Goal: Find specific page/section: Find specific page/section

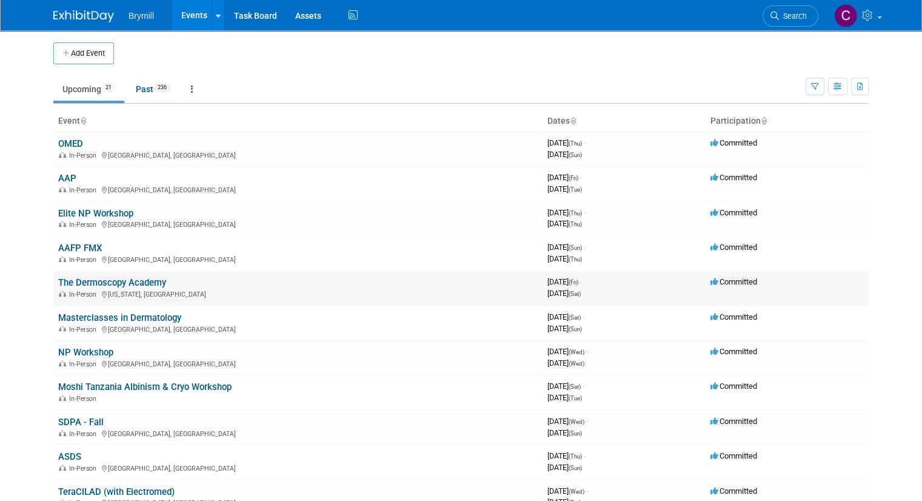
click at [80, 282] on link "The Dermoscopy Academy" at bounding box center [112, 282] width 108 height 11
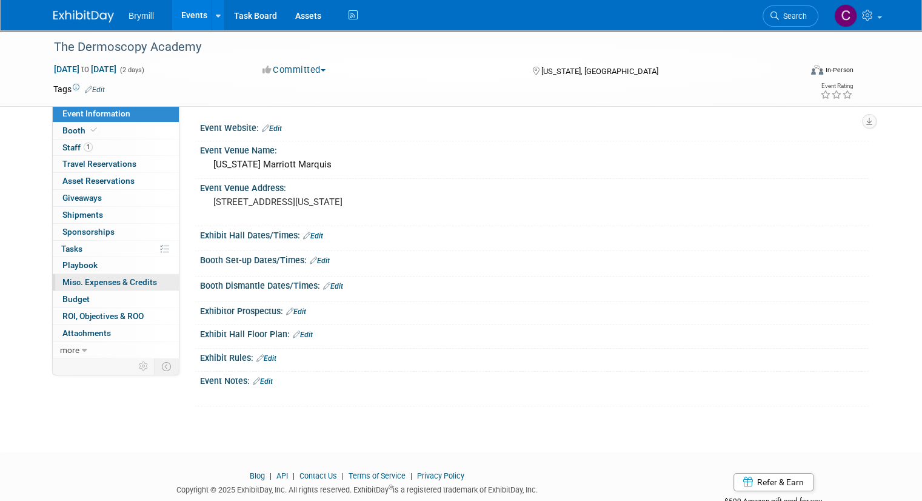
click at [81, 284] on span "Misc. Expenses & Credits 0" at bounding box center [109, 282] width 95 height 10
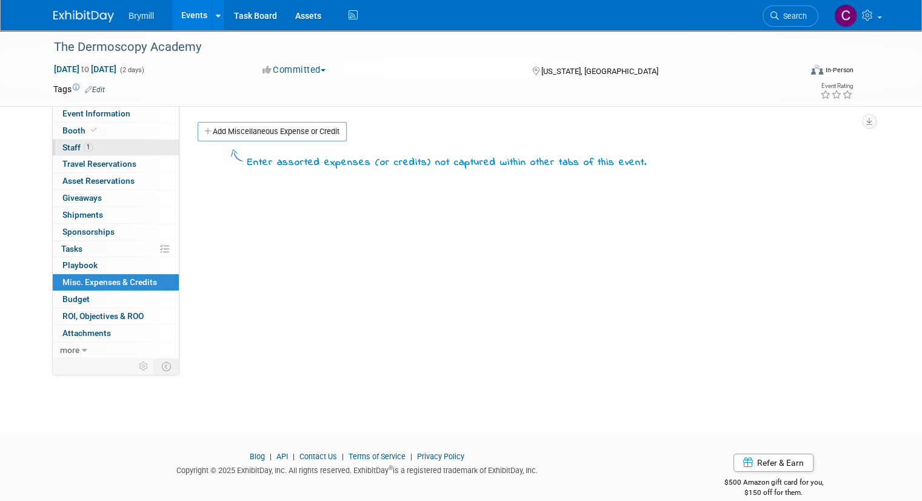
click at [62, 147] on span "Staff 1" at bounding box center [77, 147] width 30 height 10
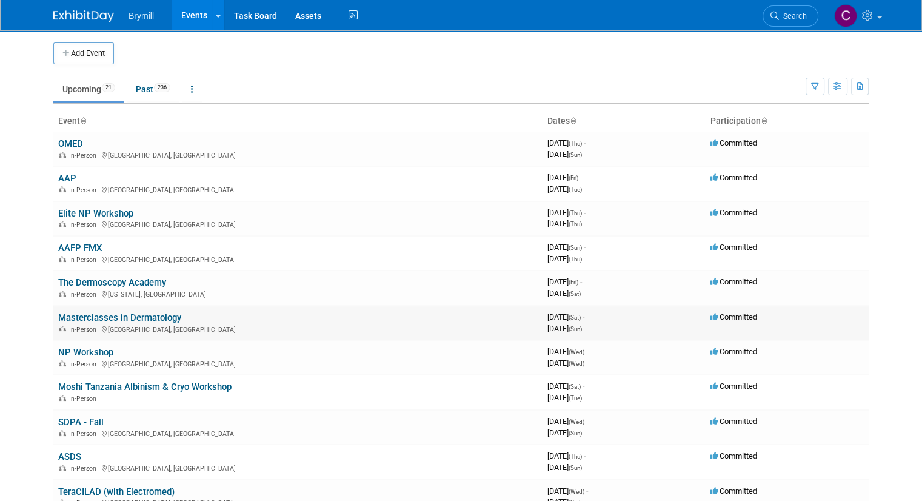
click at [144, 309] on td "Masterclasses in Dermatology In-Person Irving, TX" at bounding box center [297, 323] width 489 height 35
click at [144, 313] on link "Masterclasses in Dermatology" at bounding box center [119, 317] width 123 height 11
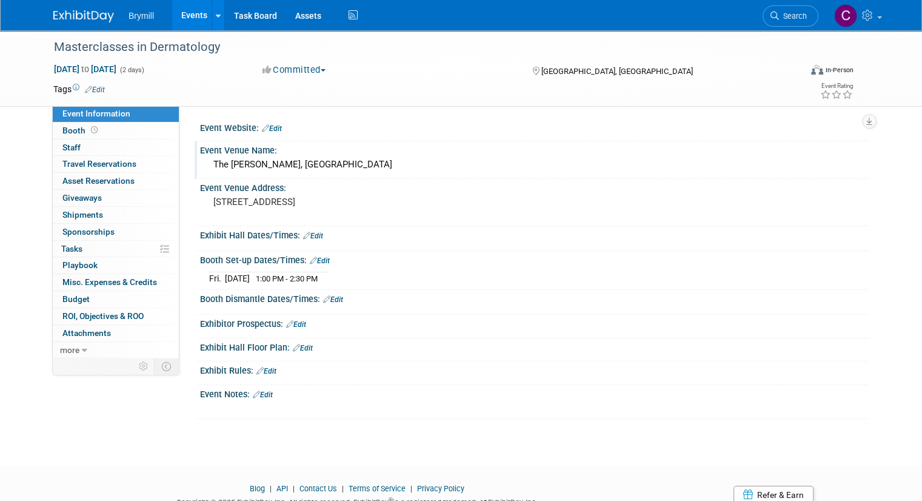
drag, startPoint x: 3, startPoint y: 0, endPoint x: 518, endPoint y: 166, distance: 541.4
click at [518, 166] on div "The Ritz-Carlton Dallas, Las Colinas" at bounding box center [534, 164] width 650 height 19
